Goal: Find specific page/section: Find specific page/section

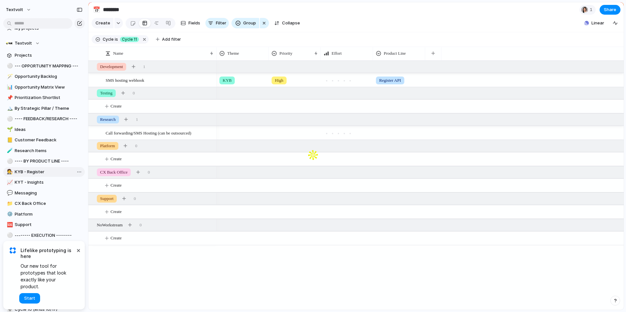
scroll to position [137, 0]
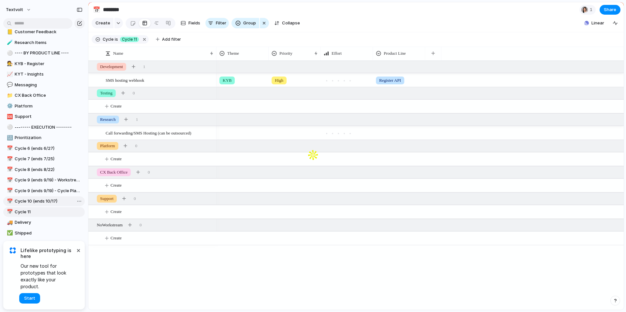
click at [34, 201] on span "Cycle 10 (ends 10/17)" at bounding box center [49, 201] width 68 height 7
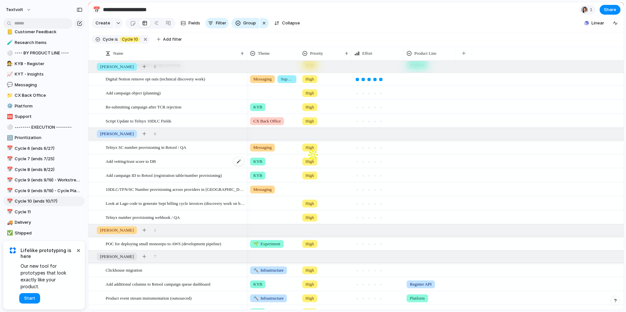
scroll to position [29, 0]
click at [160, 191] on span "10DLC/TFN/SC Number provisioning across providers in [GEOGRAPHIC_DATA]" at bounding box center [175, 188] width 139 height 7
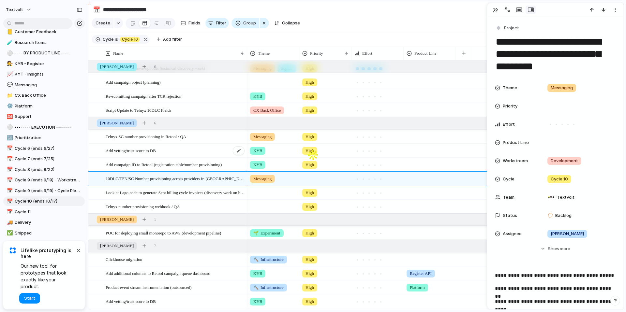
scroll to position [40, 0]
click at [41, 194] on span "Cycle 9 (ends 9/19) - Cycle Planning" at bounding box center [49, 191] width 68 height 7
type input "**********"
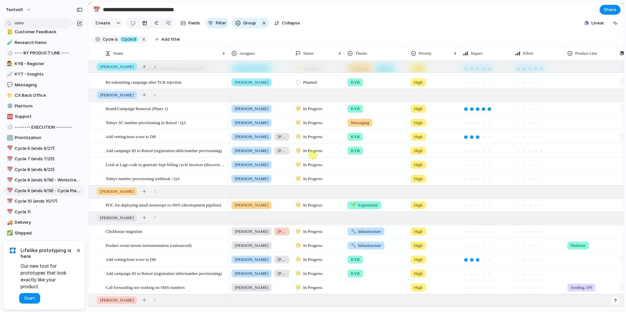
click at [155, 24] on div at bounding box center [156, 23] width 5 height 10
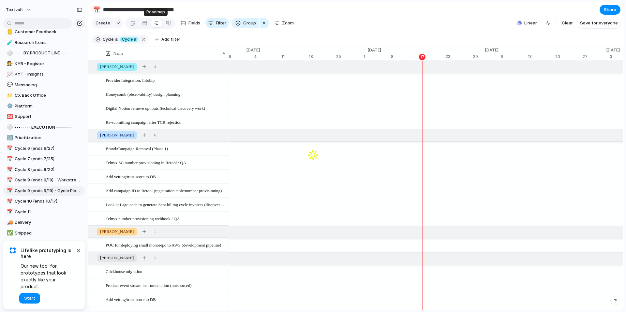
scroll to position [0, 4151]
click at [143, 23] on div at bounding box center [144, 23] width 5 height 10
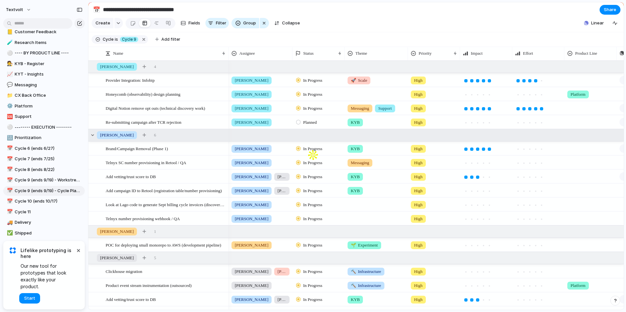
scroll to position [12, 0]
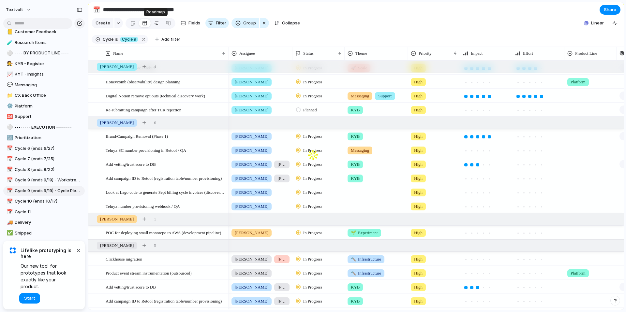
click at [154, 24] on div at bounding box center [156, 23] width 5 height 10
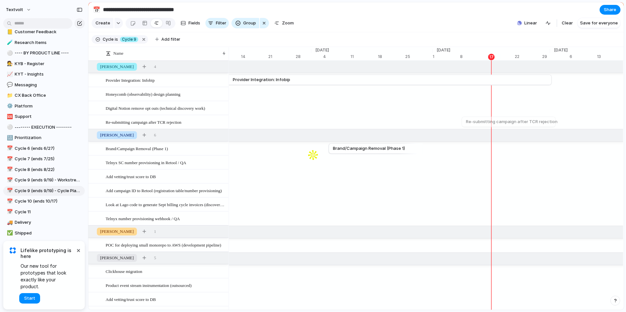
scroll to position [0, 4124]
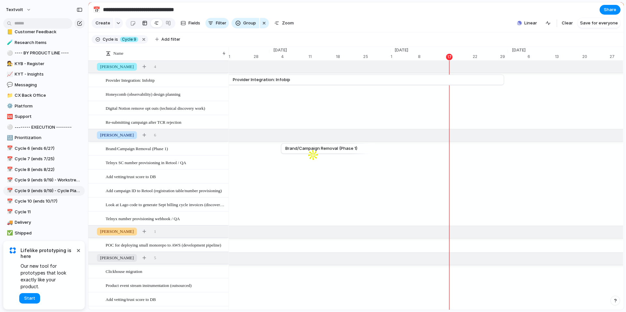
click at [145, 27] on div at bounding box center [144, 23] width 5 height 10
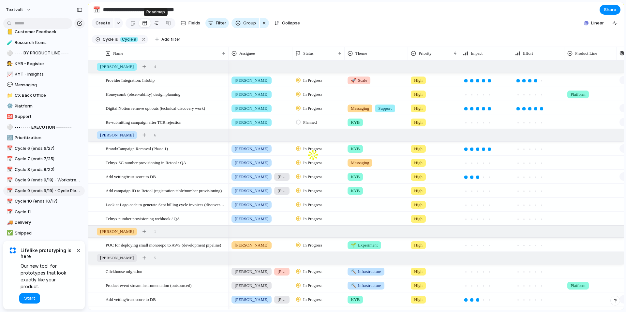
click at [156, 28] on div at bounding box center [156, 23] width 5 height 10
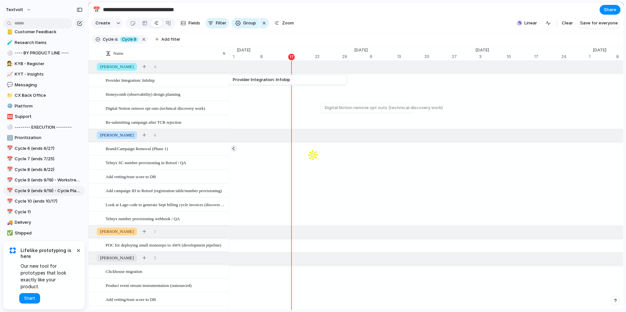
scroll to position [0, 4281]
click at [142, 25] on div at bounding box center [144, 23] width 5 height 10
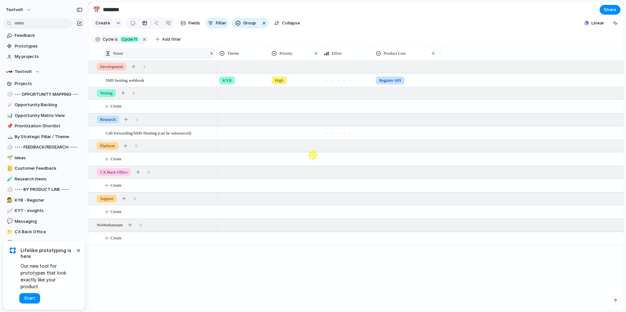
scroll to position [137, 0]
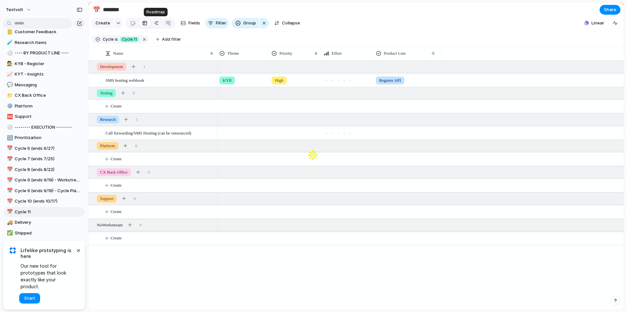
click at [151, 25] on link at bounding box center [157, 23] width 12 height 10
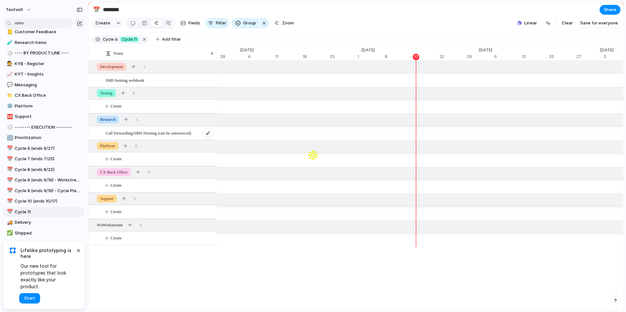
scroll to position [0, 4145]
click at [40, 204] on span "Cycle 10 (ends 10/17)" at bounding box center [49, 201] width 68 height 7
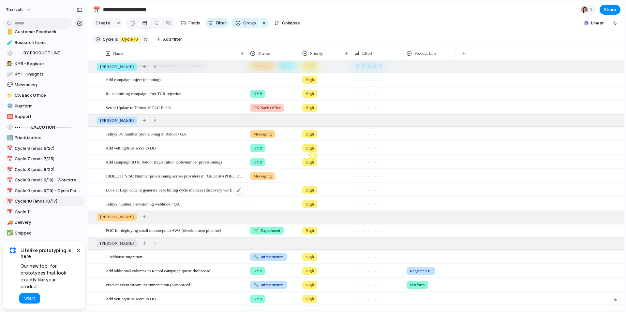
scroll to position [20, 0]
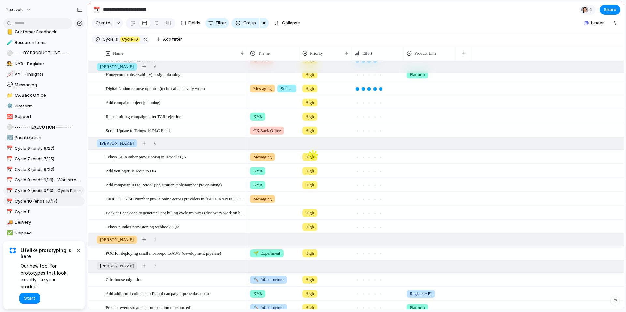
click at [31, 195] on link "📅 Cycle 9 (ends 9/19) - Cycle Planning" at bounding box center [43, 191] width 81 height 10
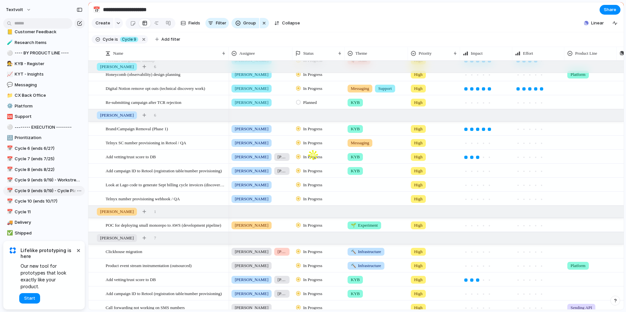
type input "**********"
